Goal: Task Accomplishment & Management: Manage account settings

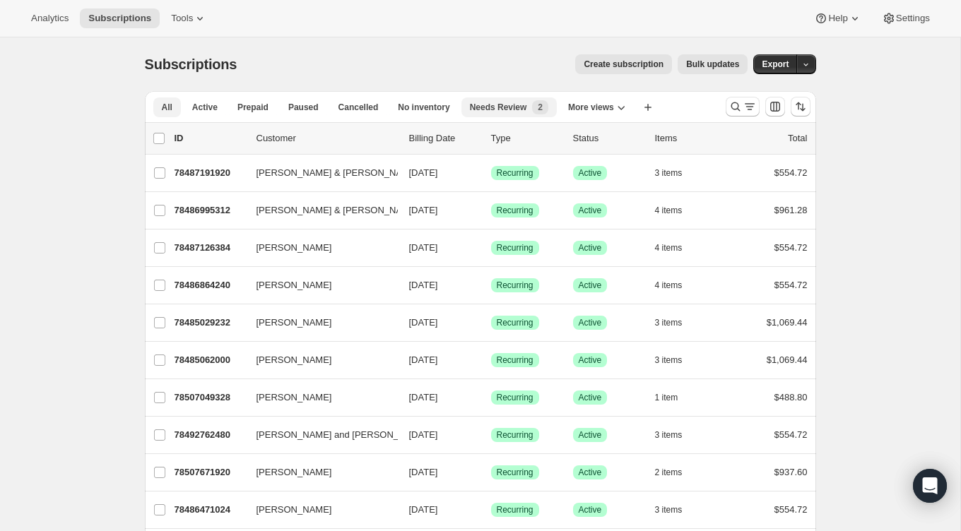
click at [507, 111] on span "Needs Review" at bounding box center [498, 107] width 57 height 11
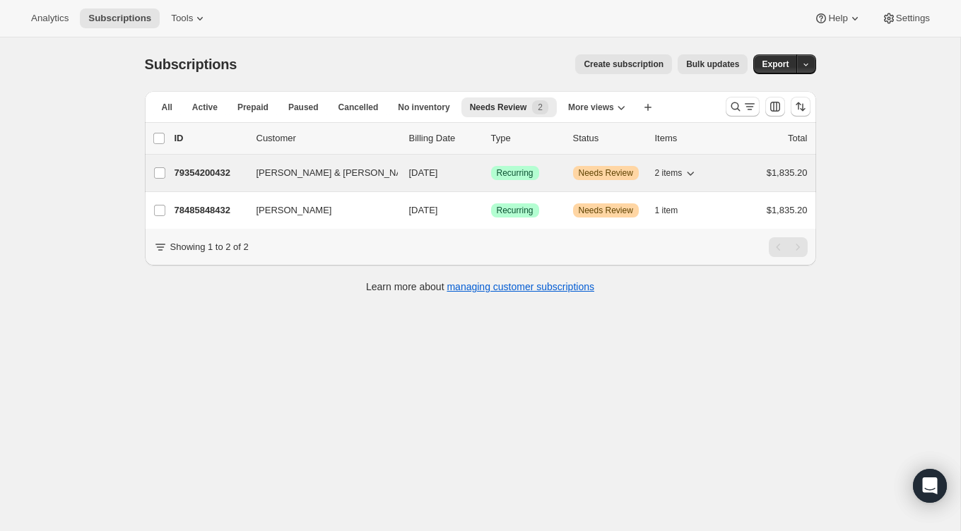
click at [670, 171] on span "2 items" at bounding box center [669, 172] width 28 height 11
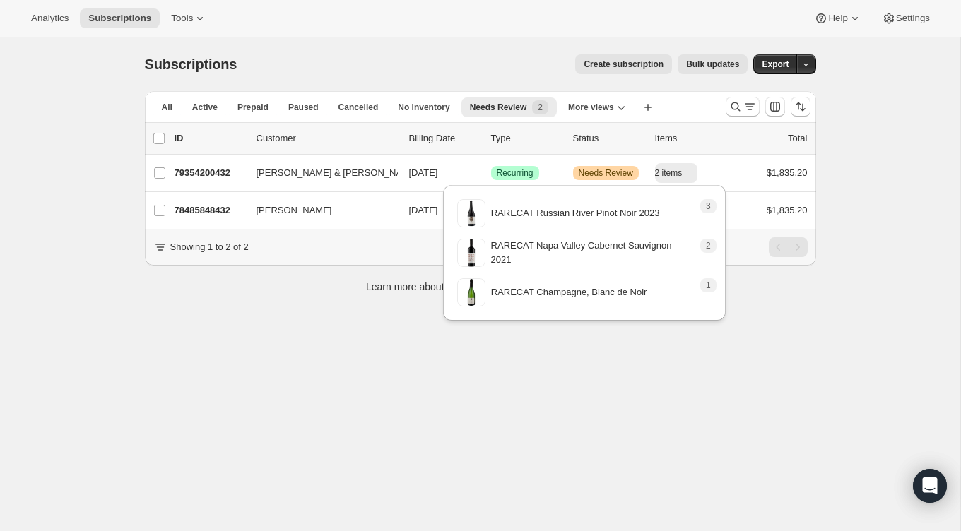
click at [547, 30] on div "Analytics Subscriptions Tools Help Settings" at bounding box center [480, 18] width 961 height 37
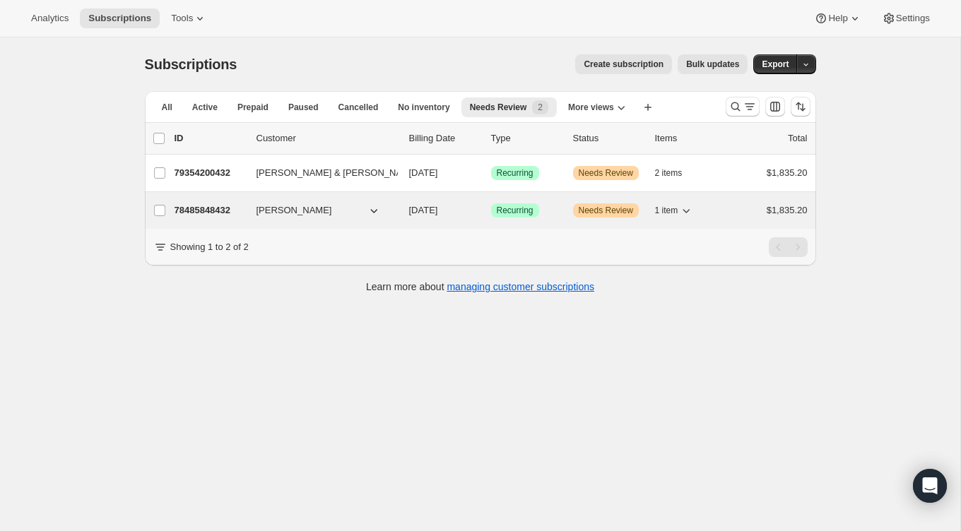
click at [672, 202] on button "1 item" at bounding box center [674, 211] width 39 height 20
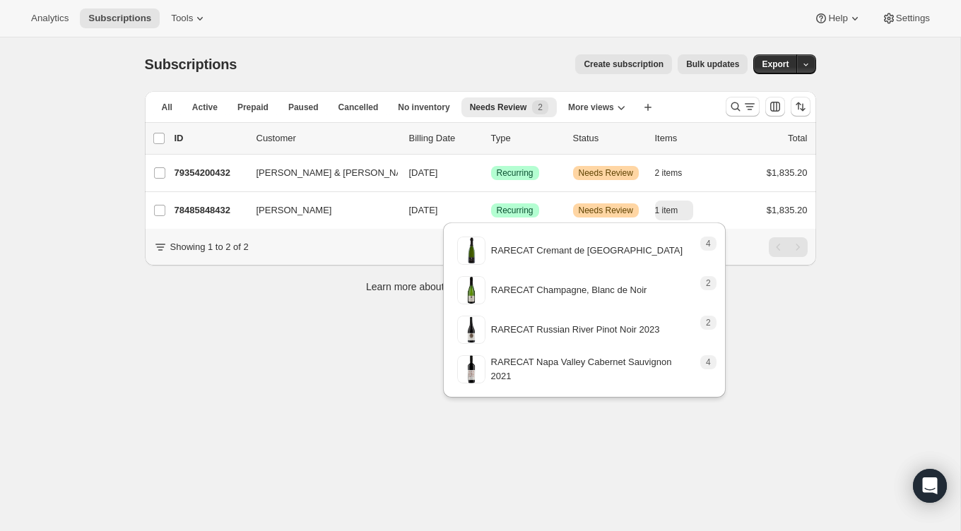
click at [502, 28] on div "Analytics Subscriptions Tools Help Settings" at bounding box center [480, 18] width 961 height 37
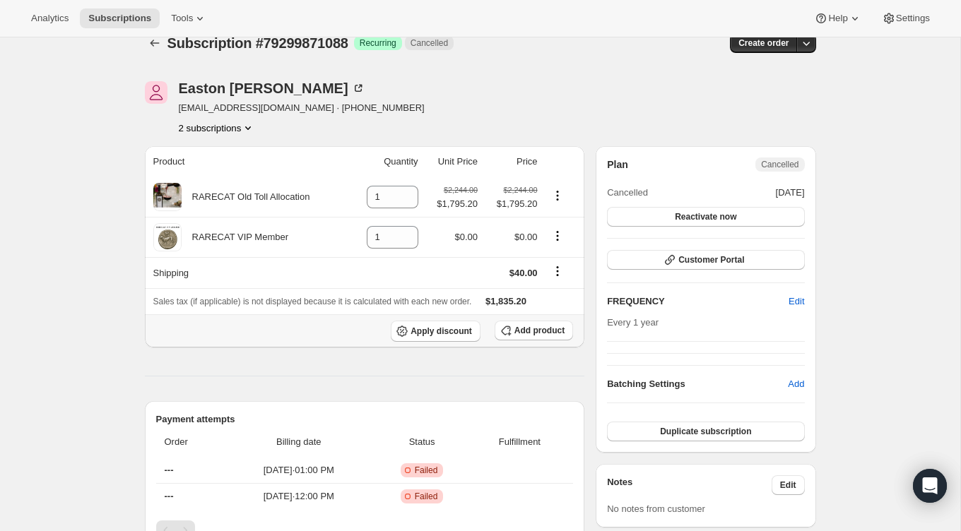
scroll to position [34, 0]
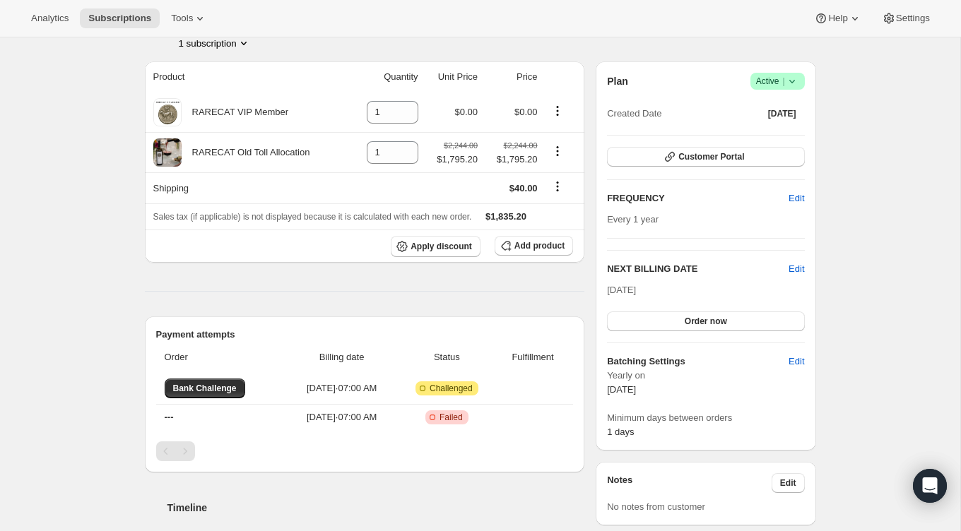
scroll to position [111, 0]
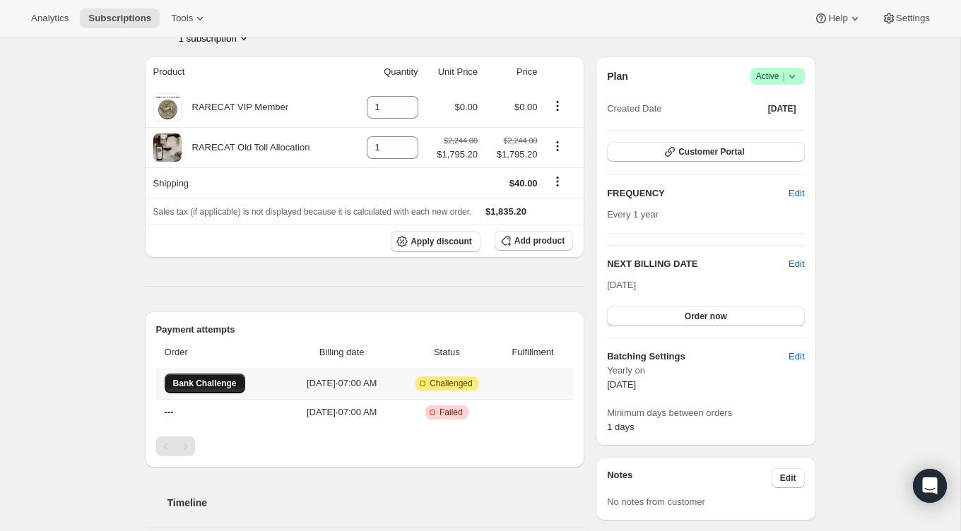
click at [230, 382] on span "Bank Challenge" at bounding box center [205, 383] width 64 height 11
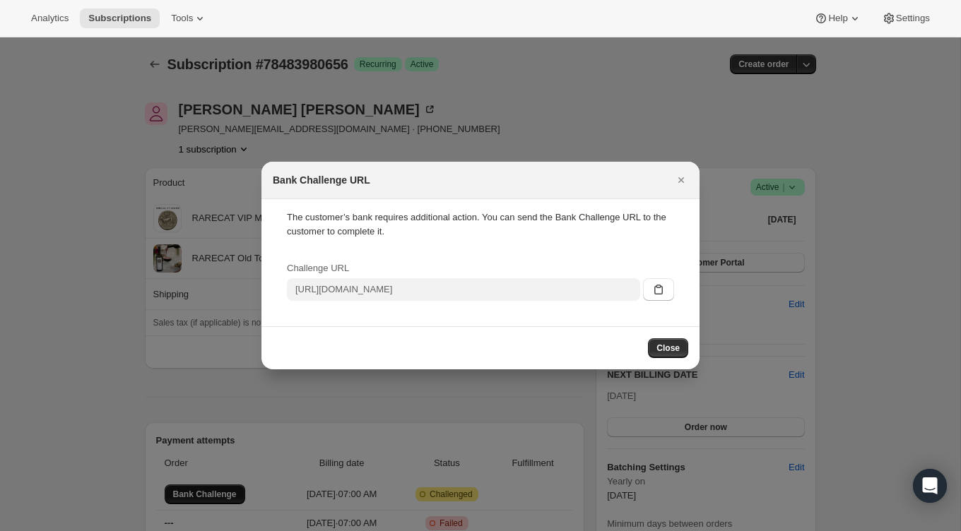
scroll to position [0, 0]
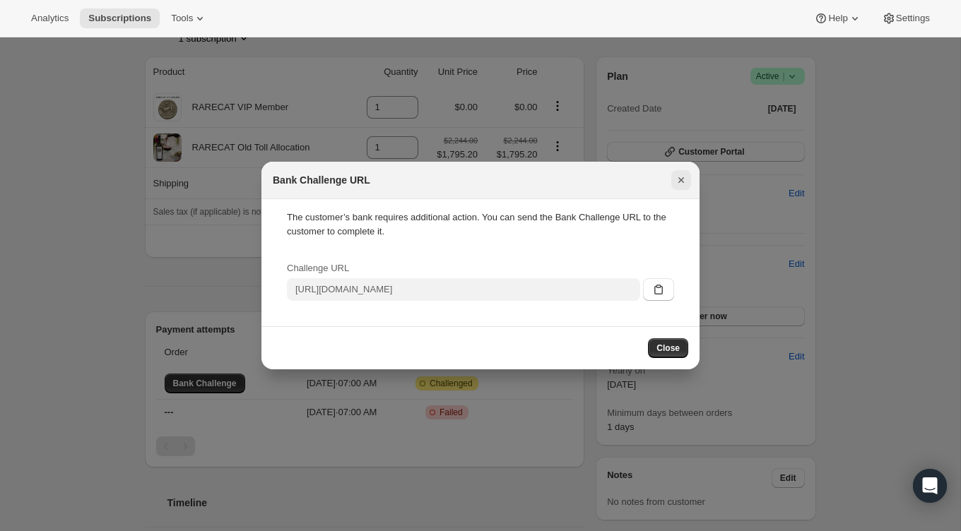
click at [674, 182] on icon "Close" at bounding box center [681, 180] width 14 height 14
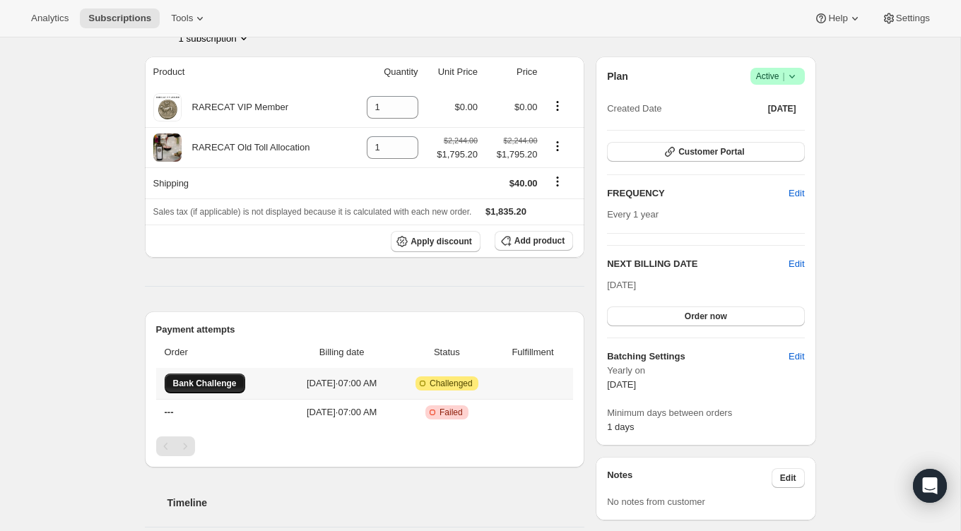
click at [203, 383] on span "Bank Challenge" at bounding box center [205, 383] width 64 height 11
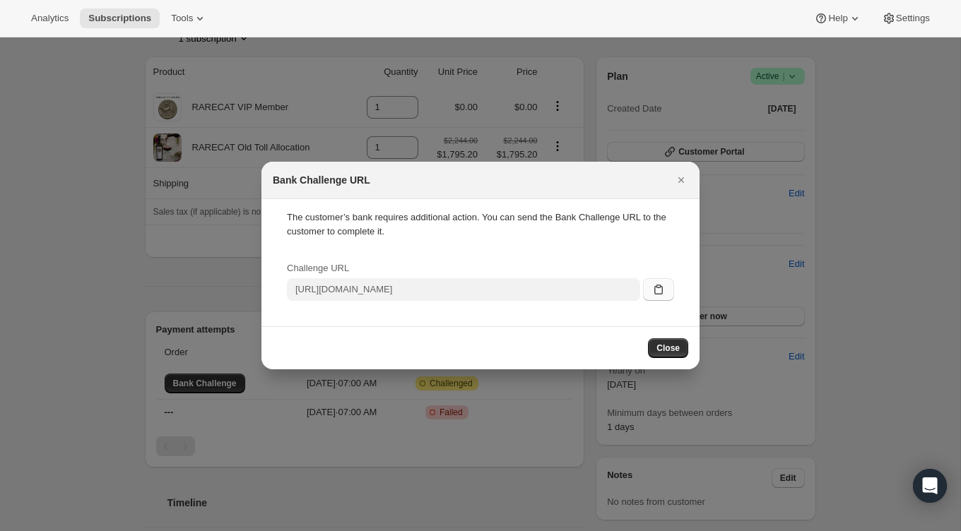
click at [657, 289] on icon ":rq:" at bounding box center [658, 290] width 14 height 14
click at [306, 148] on div at bounding box center [480, 265] width 961 height 531
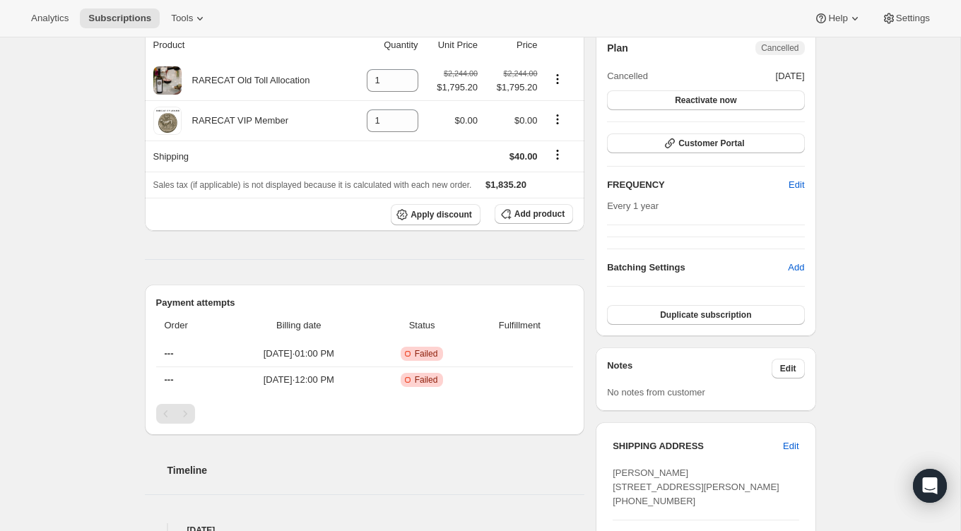
scroll to position [175, 0]
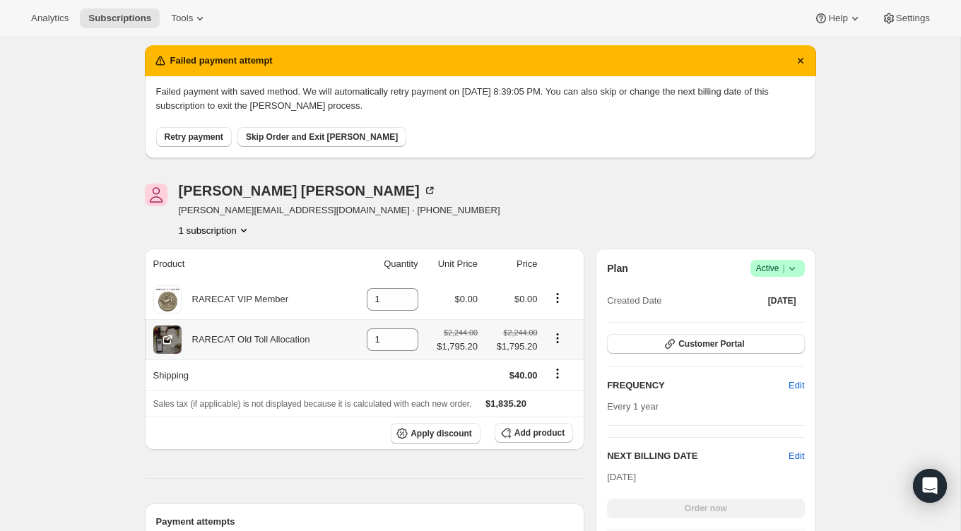
scroll to position [130, 0]
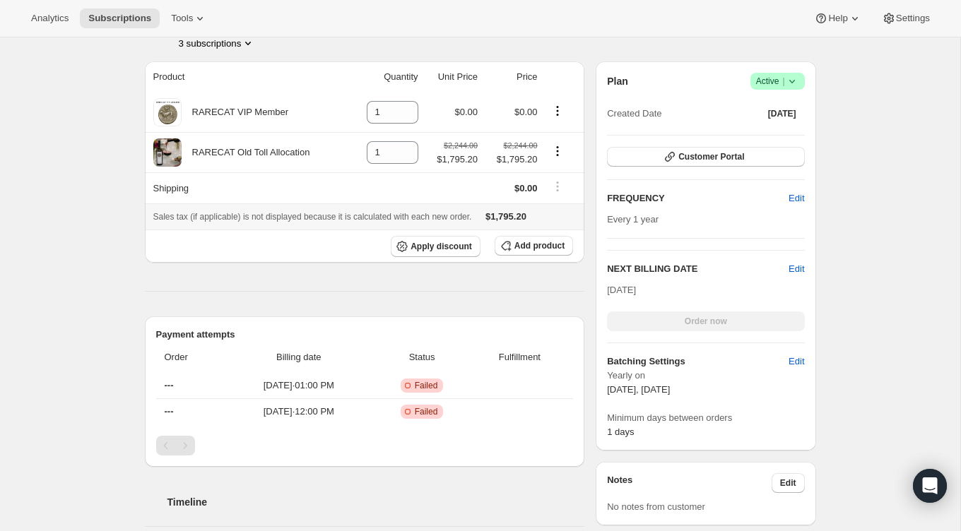
scroll to position [235, 0]
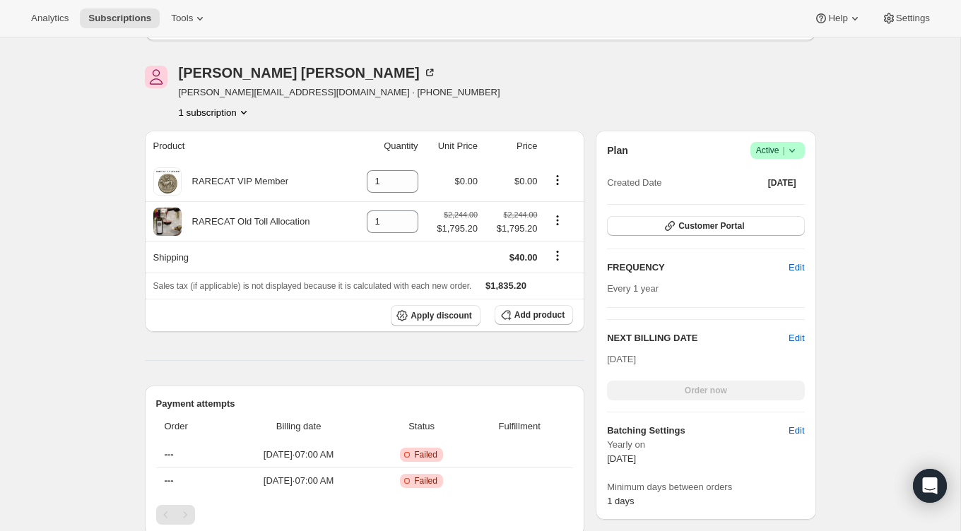
scroll to position [175, 0]
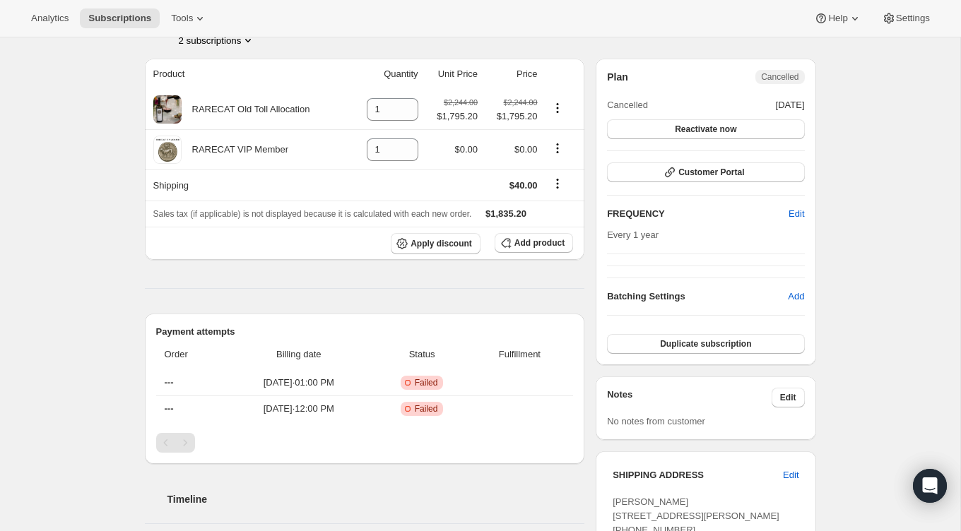
scroll to position [114, 0]
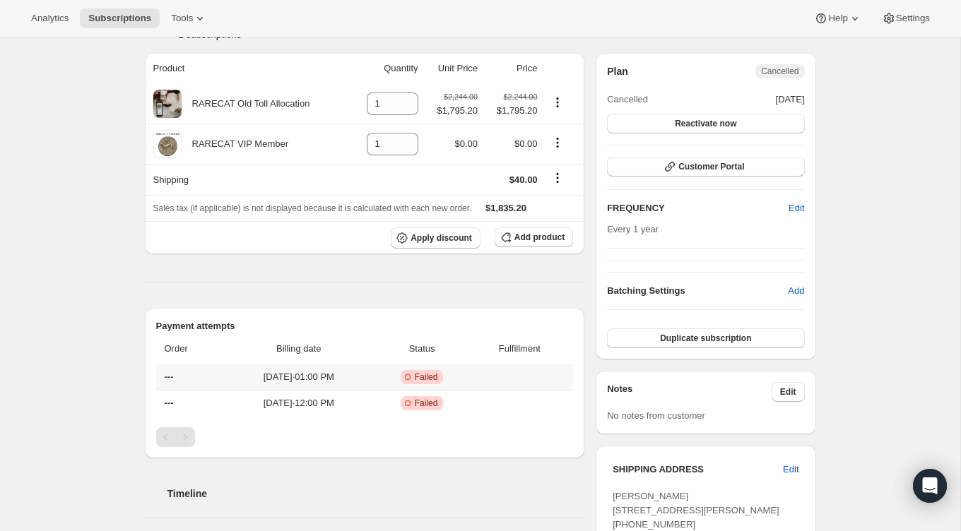
click at [213, 369] on th "---" at bounding box center [190, 377] width 69 height 25
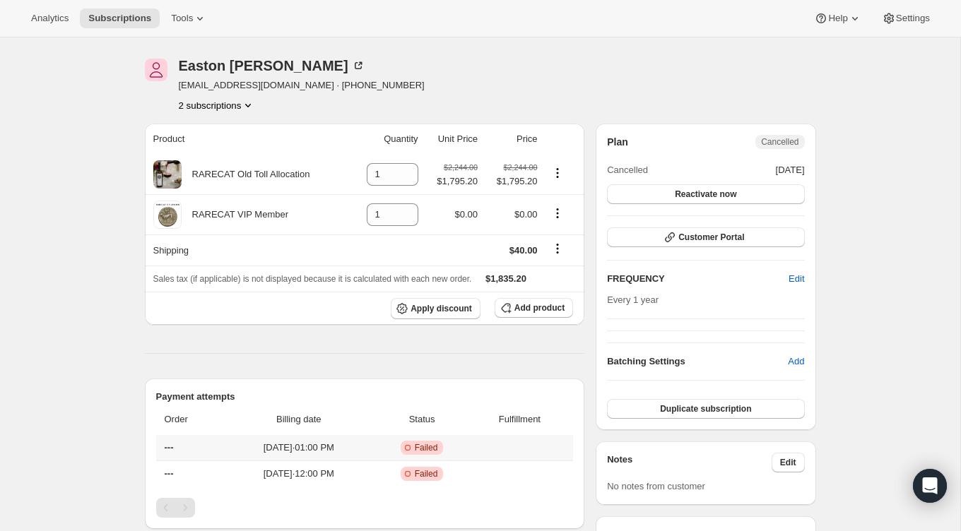
scroll to position [0, 0]
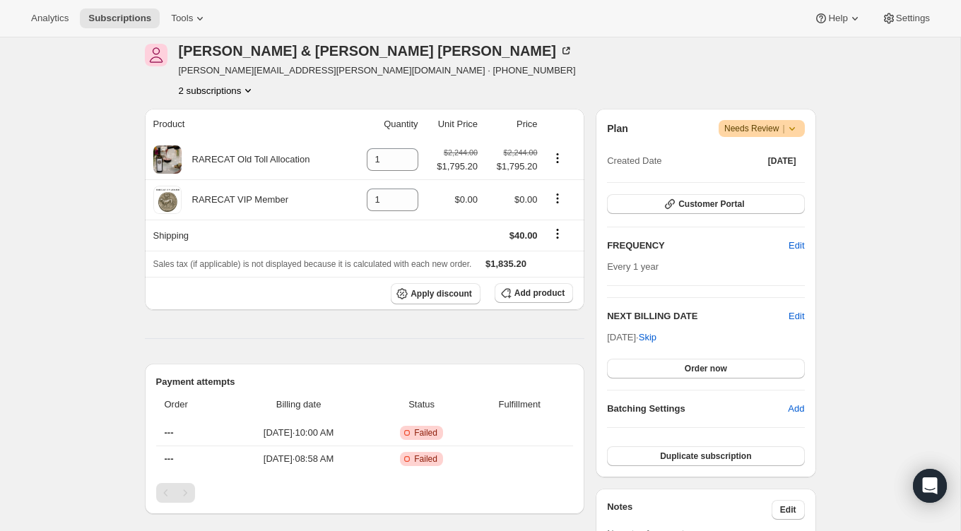
scroll to position [194, 0]
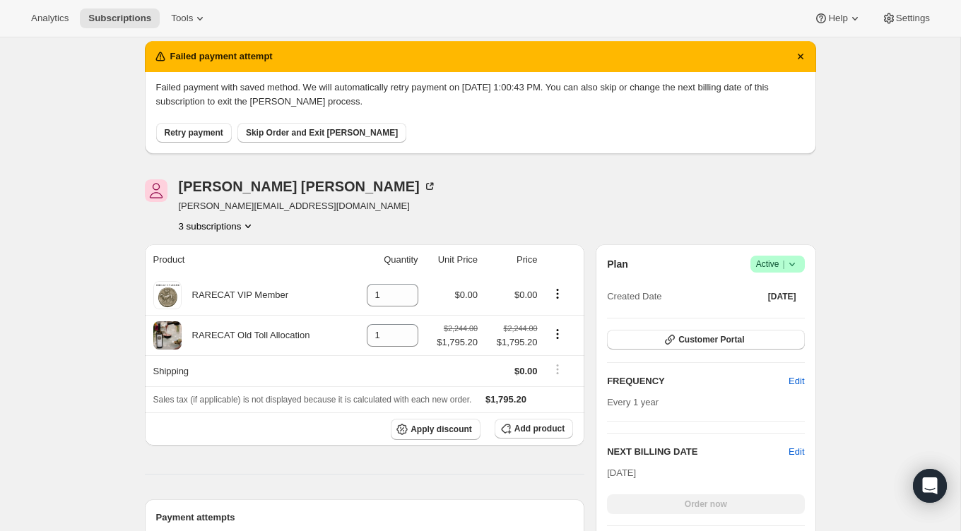
scroll to position [37, 0]
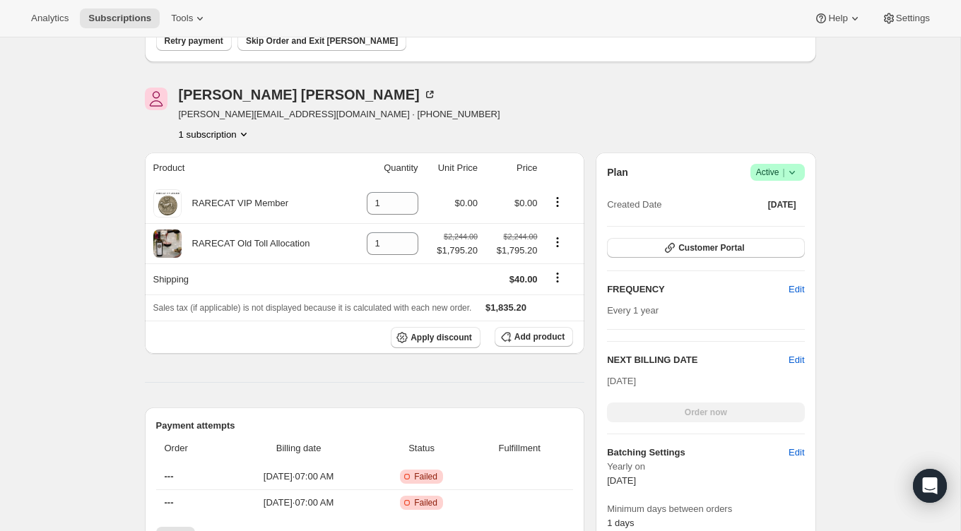
scroll to position [138, 0]
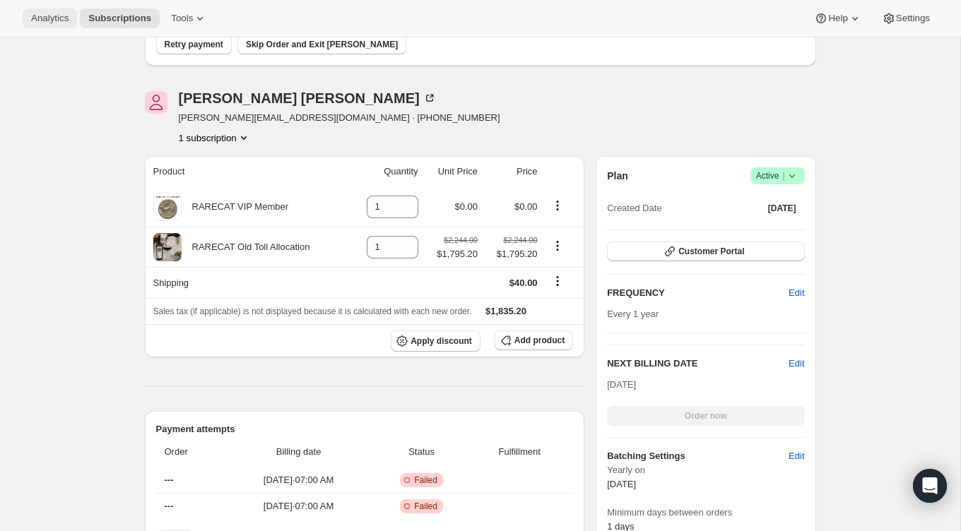
click at [61, 13] on span "Analytics" at bounding box center [49, 18] width 37 height 11
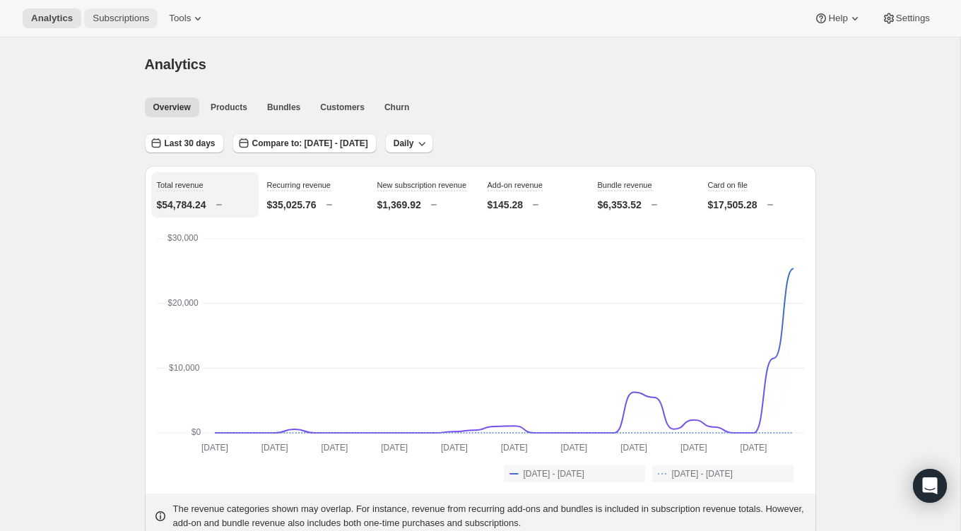
click at [137, 20] on span "Subscriptions" at bounding box center [121, 18] width 57 height 11
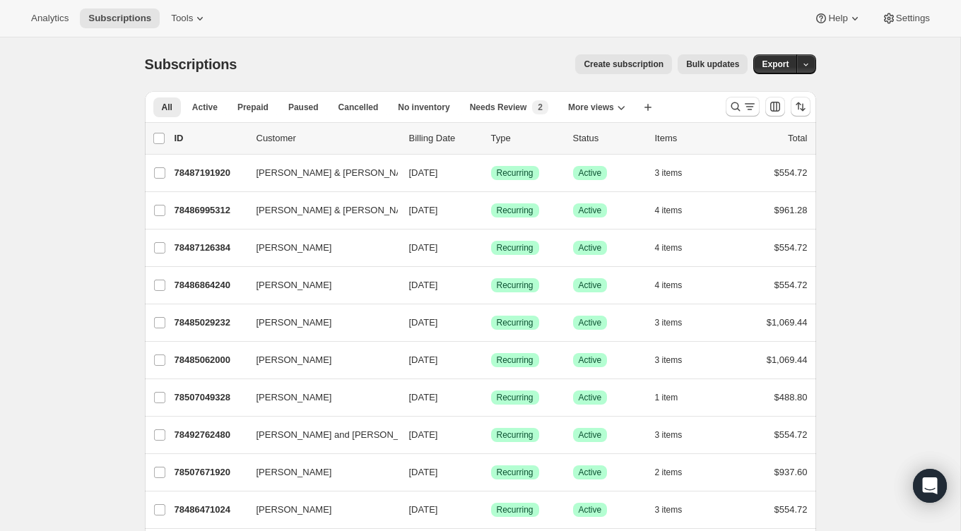
click at [492, 117] on div "All Active Prepaid Paused Cancelled No inventory Needs Review Simply Bundle Rec…" at bounding box center [429, 106] width 569 height 31
click at [493, 107] on span "Needs Review" at bounding box center [498, 107] width 57 height 11
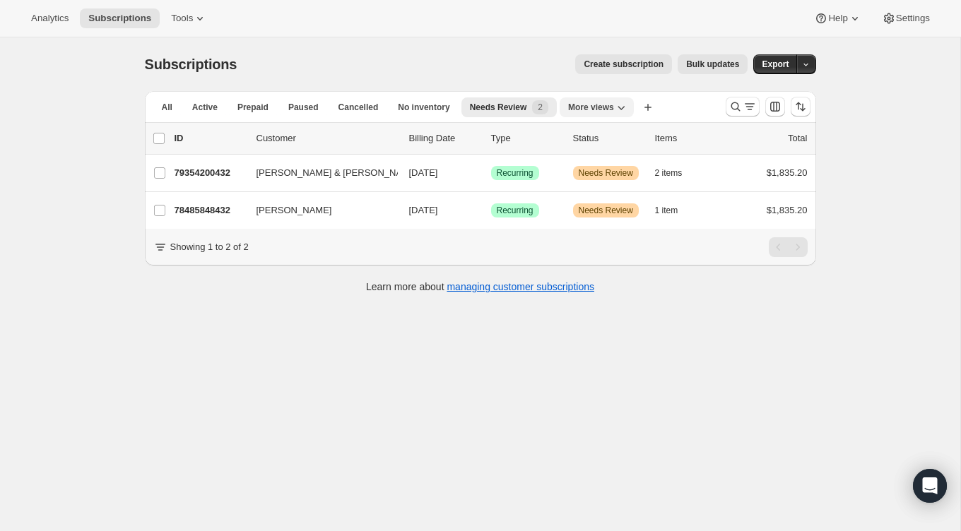
click at [604, 112] on span "More views" at bounding box center [591, 107] width 46 height 11
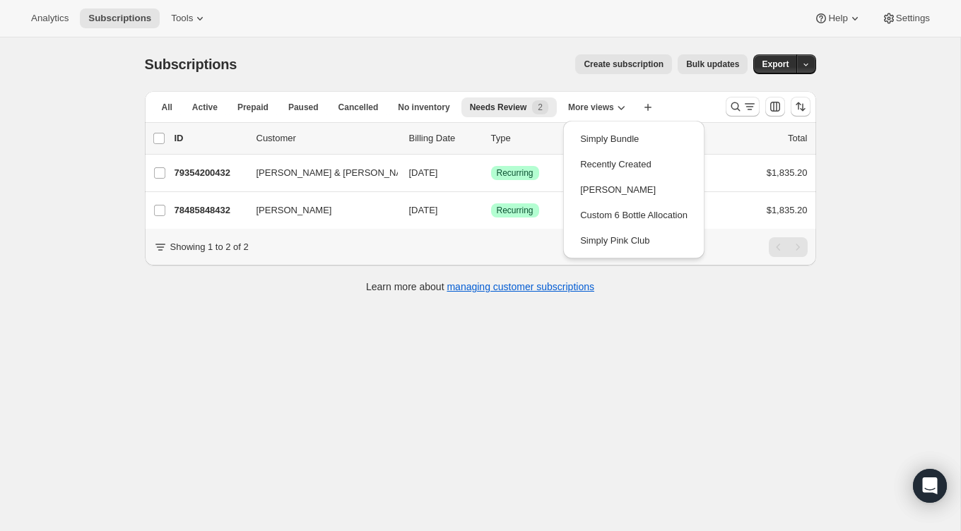
click at [550, 81] on div "Subscriptions. This page is ready Subscriptions Create subscription Bulk update…" at bounding box center [480, 64] width 671 height 54
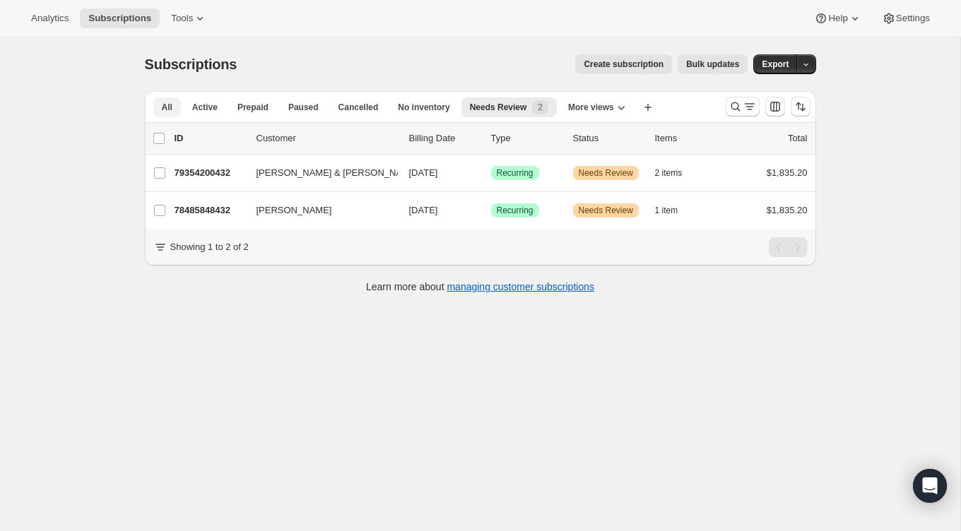
click at [169, 104] on span "All" at bounding box center [167, 107] width 11 height 11
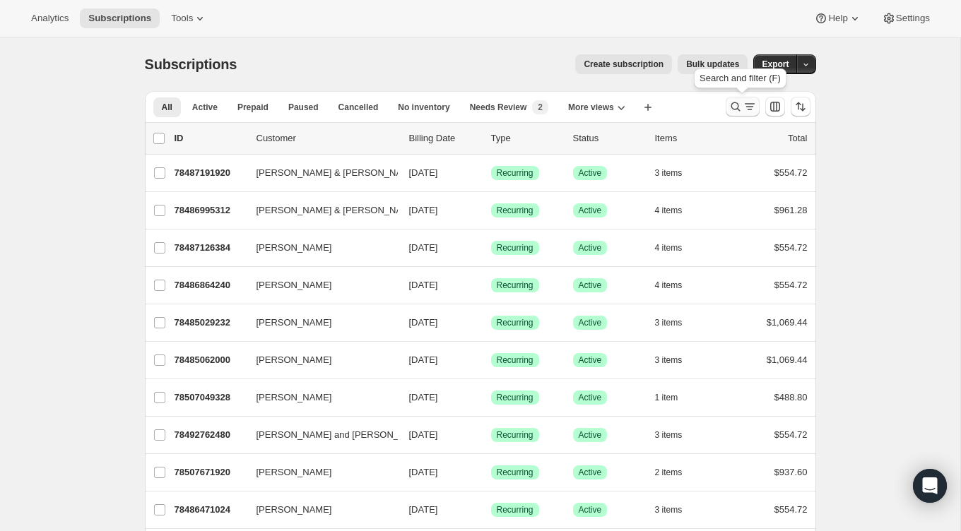
click at [736, 108] on icon "Search and filter results" at bounding box center [735, 106] width 9 height 9
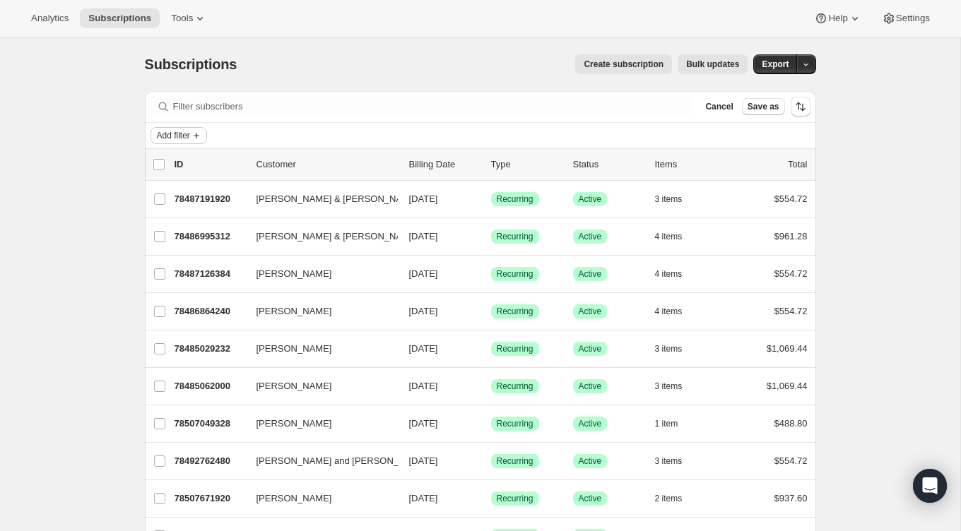
click at [198, 136] on icon "Add filter" at bounding box center [196, 135] width 11 height 11
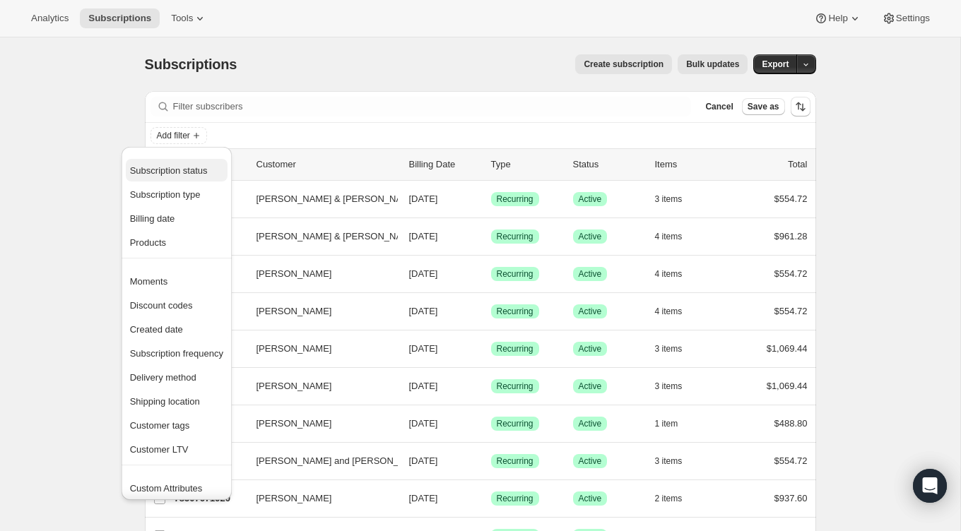
click at [194, 176] on span "Subscription status" at bounding box center [176, 171] width 93 height 14
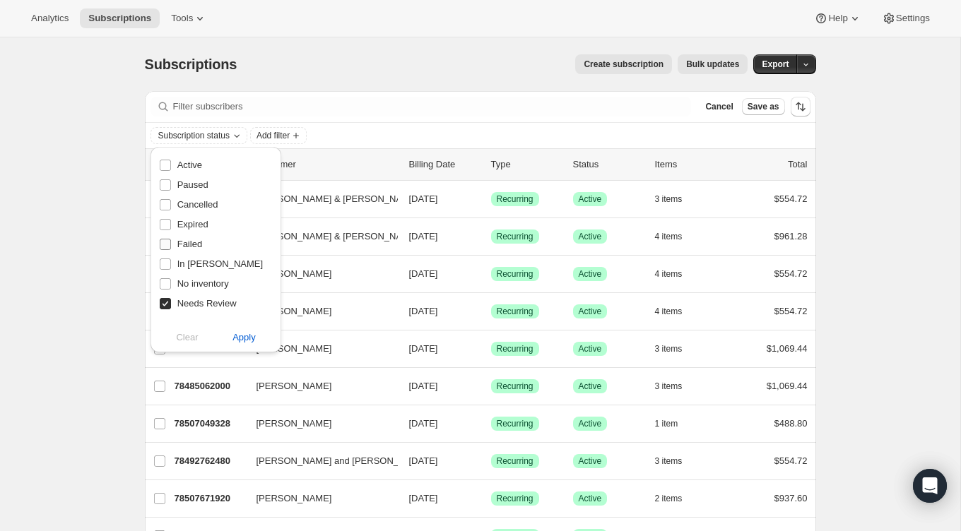
click at [190, 244] on span "Failed" at bounding box center [189, 244] width 25 height 11
click at [171, 244] on input "Failed" at bounding box center [165, 244] width 11 height 11
checkbox input "true"
click at [189, 270] on span "In Dunning" at bounding box center [219, 264] width 85 height 14
click at [171, 270] on input "In Dunning" at bounding box center [165, 264] width 11 height 11
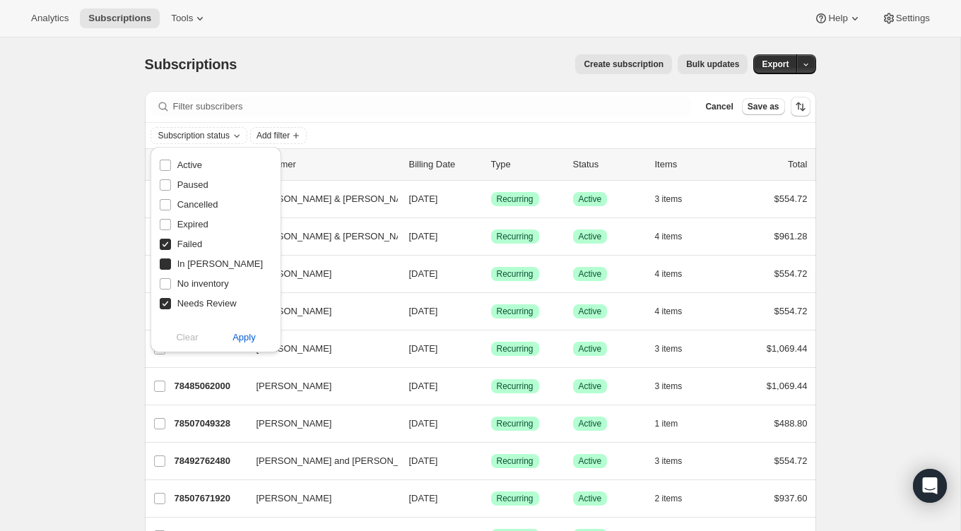
checkbox input "true"
click at [242, 336] on span "Apply" at bounding box center [243, 338] width 23 height 14
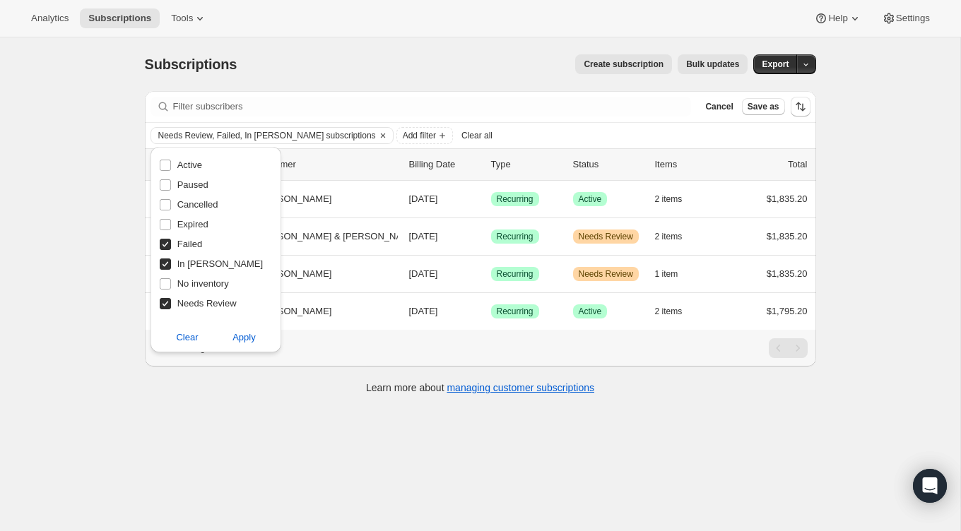
click at [97, 250] on div "Subscriptions. This page is ready Subscriptions Create subscription Bulk update…" at bounding box center [480, 302] width 960 height 531
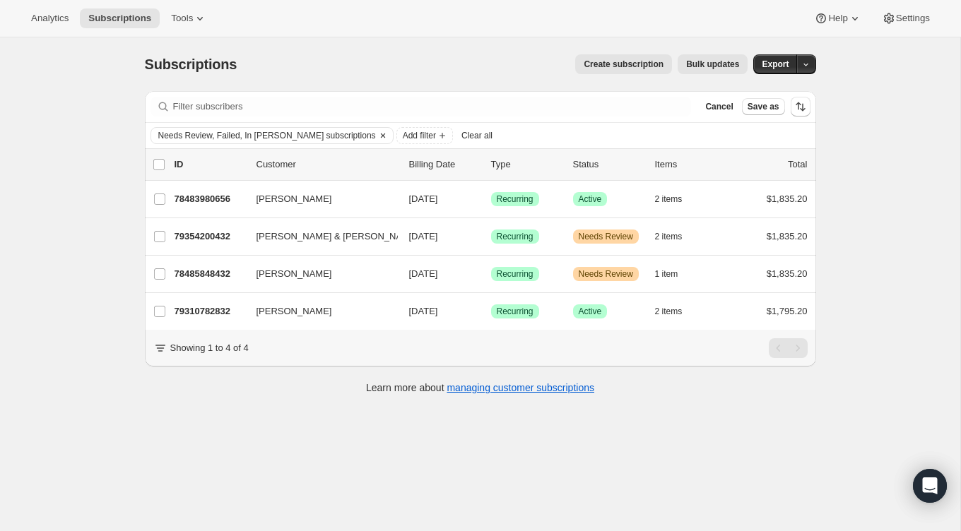
click at [251, 138] on span "Needs Review, Failed, In Dunning subscriptions" at bounding box center [267, 135] width 218 height 11
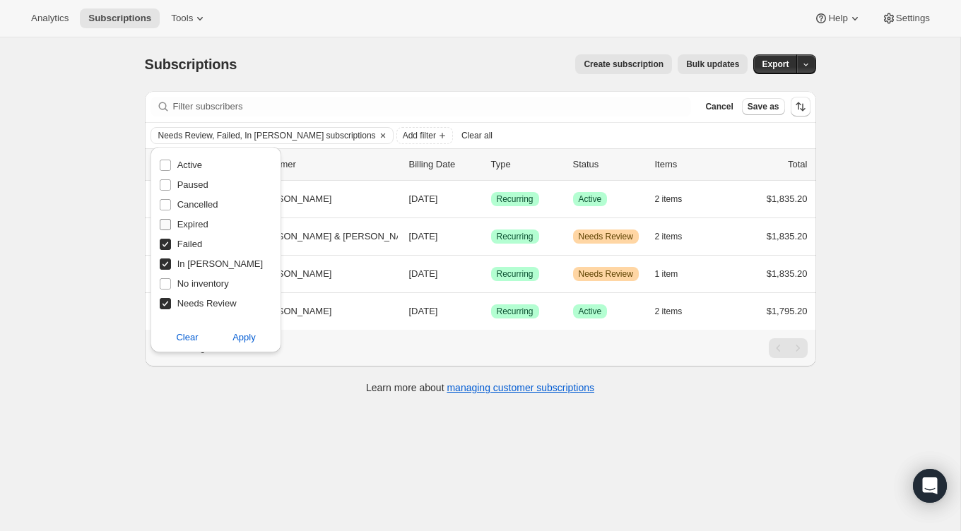
click at [199, 227] on span "Expired" at bounding box center [192, 224] width 31 height 11
click at [171, 227] on input "Expired" at bounding box center [165, 224] width 11 height 11
checkbox input "true"
click at [229, 340] on button "Apply" at bounding box center [244, 337] width 74 height 23
click at [259, 76] on div "Subscriptions. This page is ready Subscriptions Create subscription Bulk update…" at bounding box center [480, 64] width 671 height 54
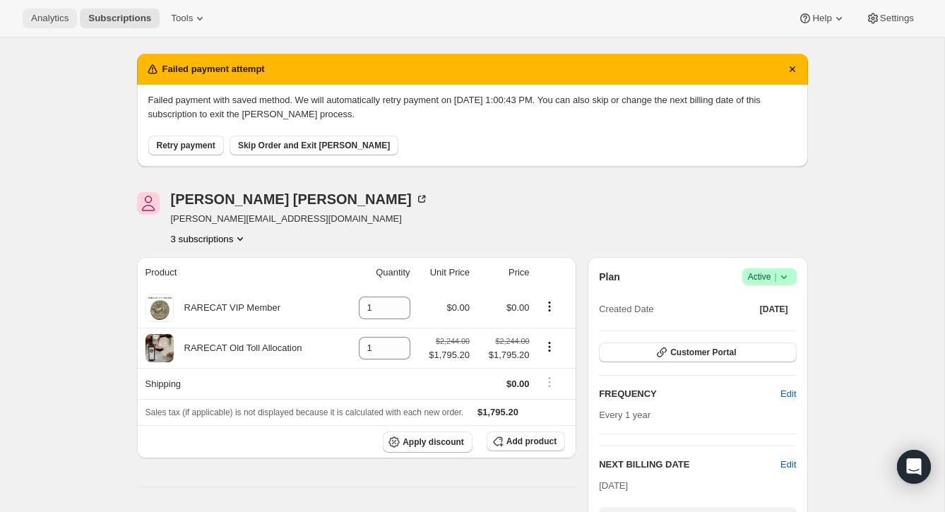
scroll to position [37, 0]
